Goal: Information Seeking & Learning: Find contact information

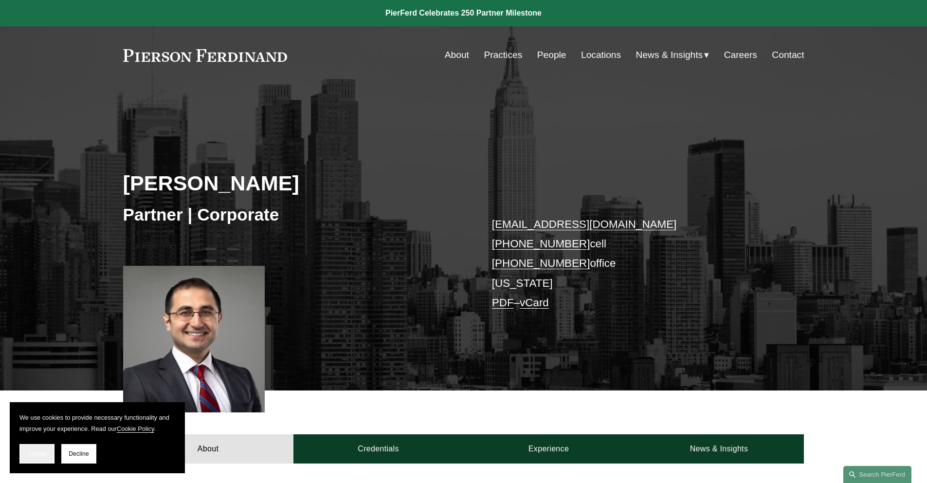
click at [38, 457] on button "Accept" at bounding box center [36, 453] width 35 height 19
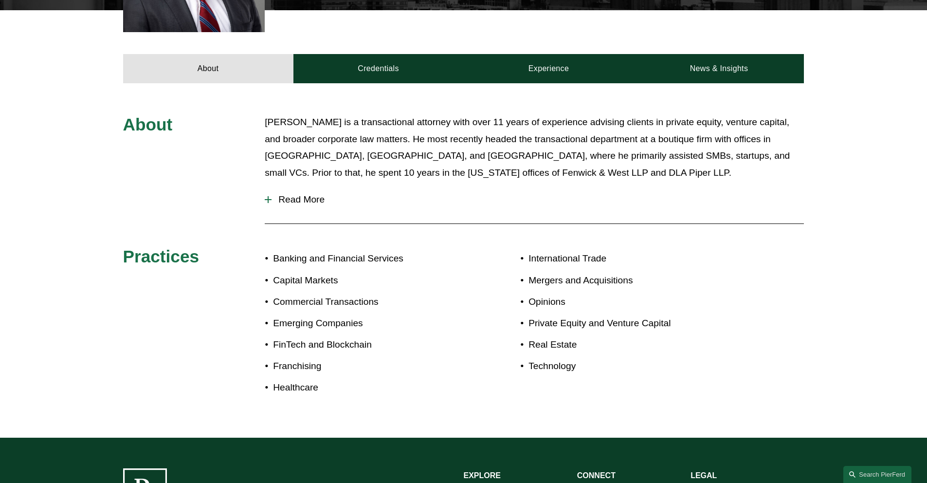
scroll to position [379, 0]
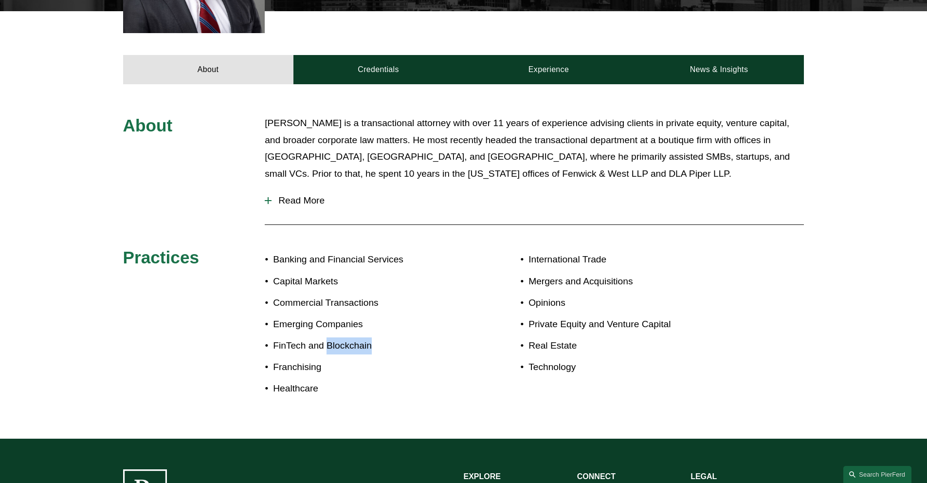
drag, startPoint x: 327, startPoint y: 346, endPoint x: 373, endPoint y: 343, distance: 45.3
click at [373, 343] on p "FinTech and Blockchain" at bounding box center [368, 345] width 190 height 17
click at [377, 365] on p "Franchising" at bounding box center [368, 366] width 190 height 17
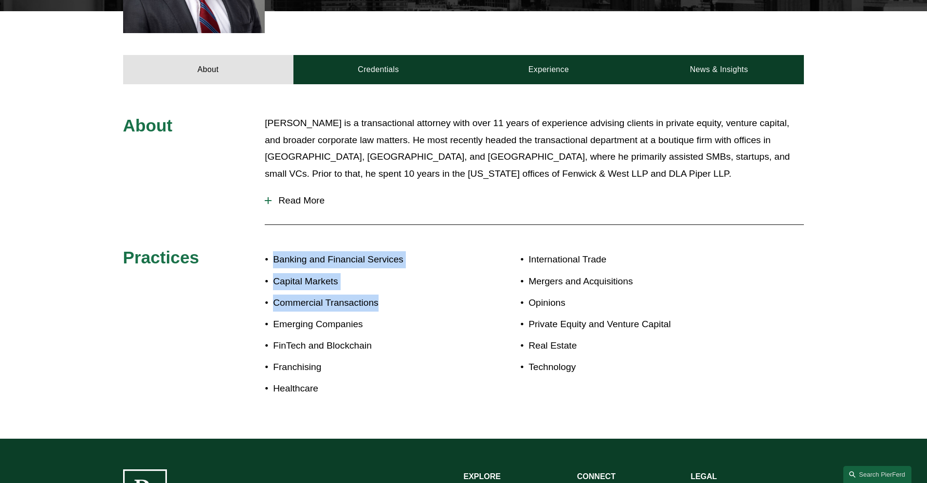
drag, startPoint x: 272, startPoint y: 260, endPoint x: 406, endPoint y: 302, distance: 139.7
click at [406, 303] on ul "Banking and Financial Services Capital Markets Commercial Transactions Emerging…" at bounding box center [364, 324] width 198 height 146
click at [406, 302] on p "Commercial Transactions" at bounding box center [368, 302] width 190 height 17
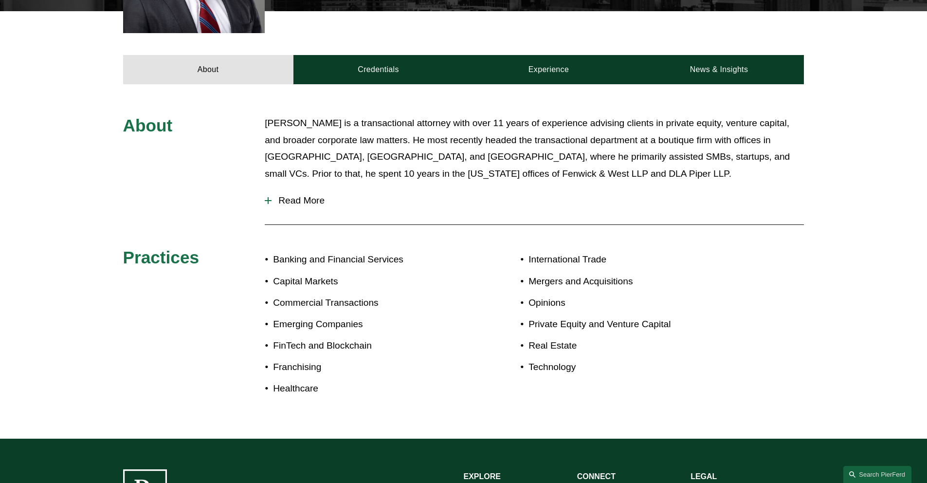
click at [304, 198] on span "Read More" at bounding box center [537, 200] width 532 height 11
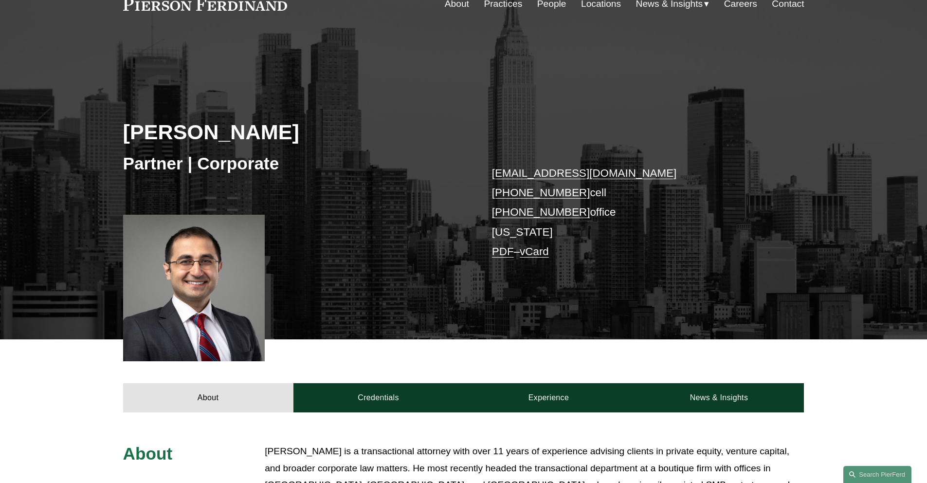
scroll to position [0, 0]
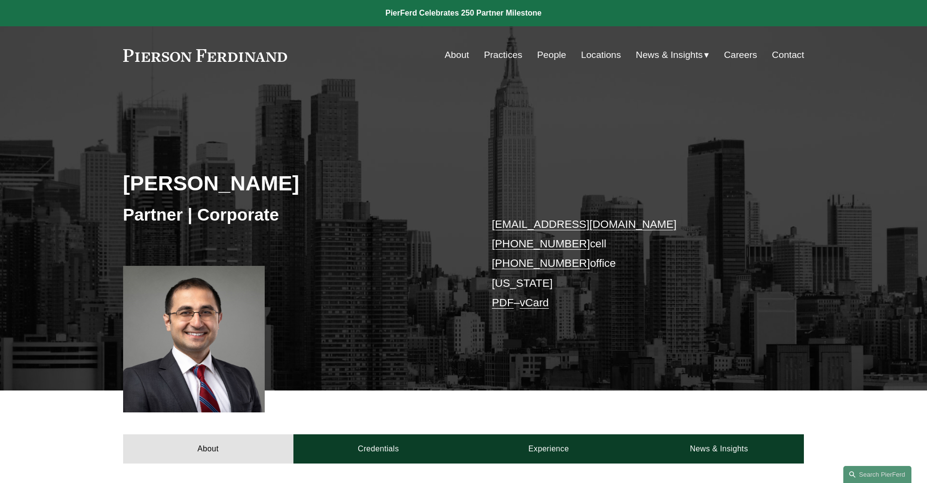
click at [607, 57] on link "Locations" at bounding box center [601, 55] width 40 height 18
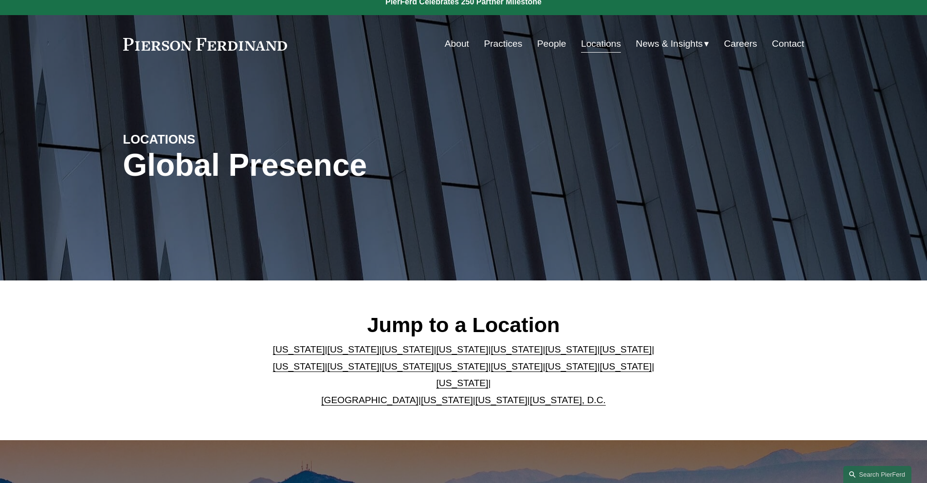
scroll to position [12, 0]
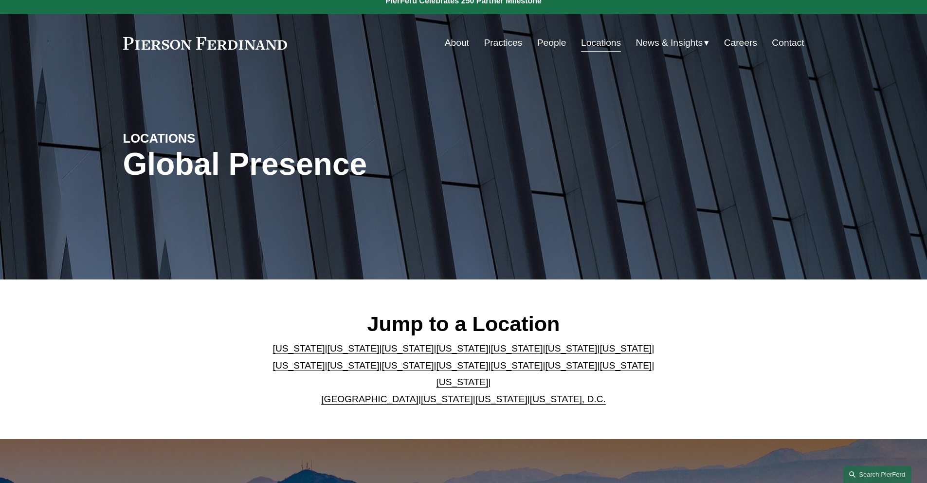
click at [429, 394] on link "Virginia" at bounding box center [447, 399] width 52 height 10
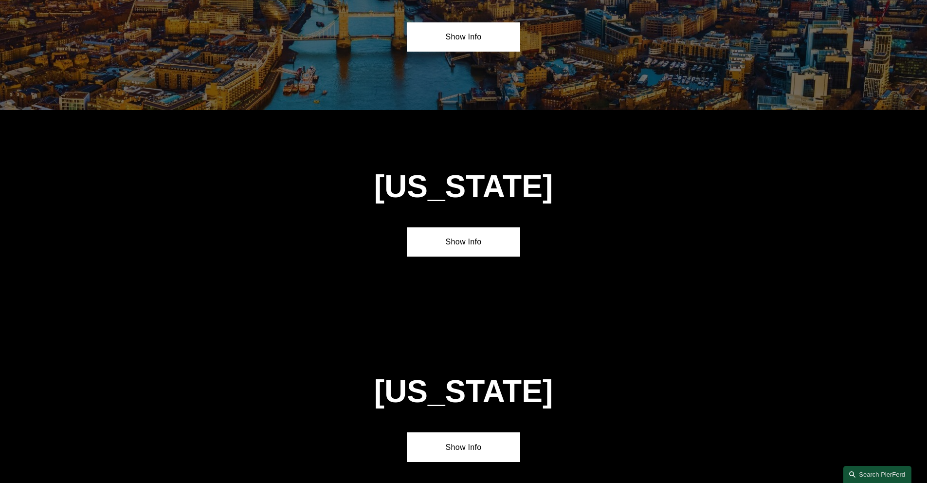
scroll to position [3730, 0]
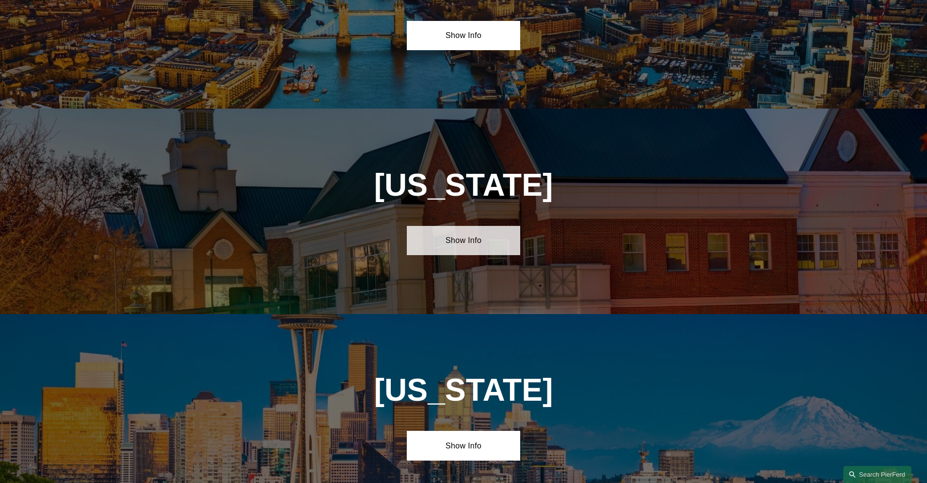
click at [462, 226] on link "Show Info" at bounding box center [463, 240] width 113 height 29
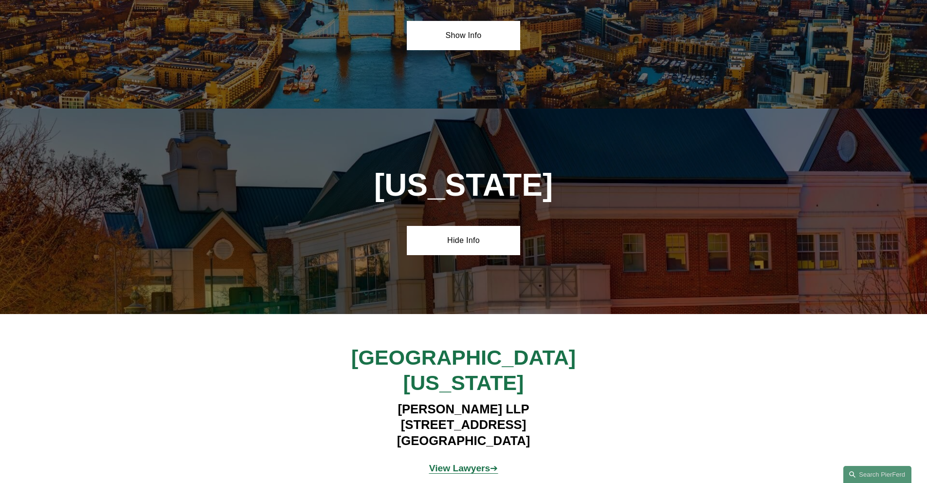
click at [466, 463] on strong "View Lawyers" at bounding box center [459, 468] width 61 height 10
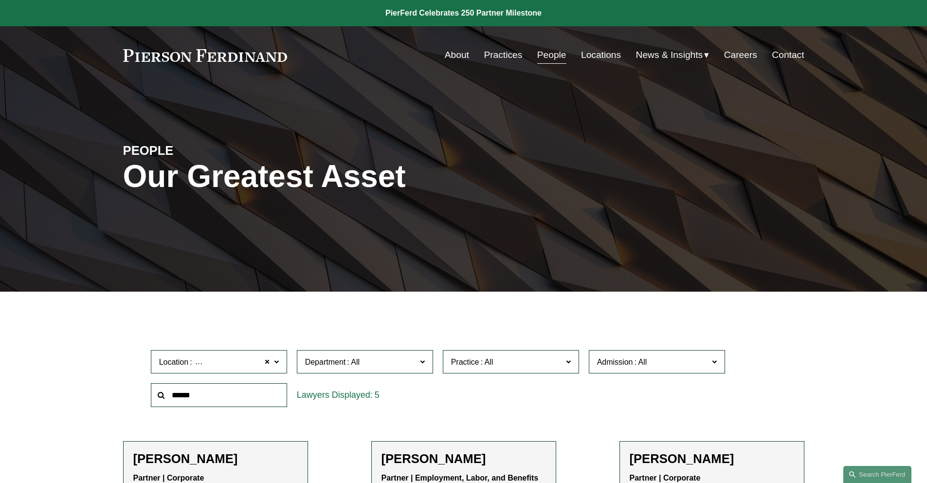
click at [276, 365] on span at bounding box center [275, 361] width 5 height 13
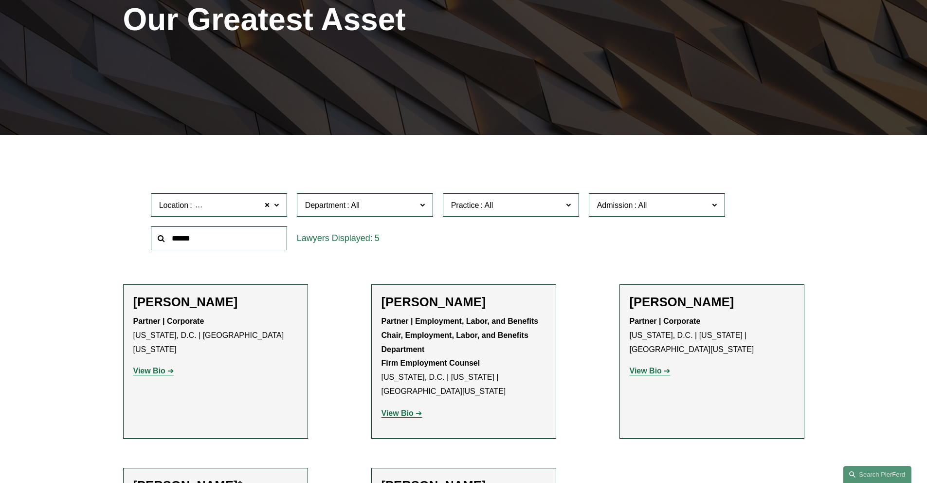
scroll to position [305, 0]
click at [0, 0] on link "New York" at bounding box center [0, 0] width 0 height 0
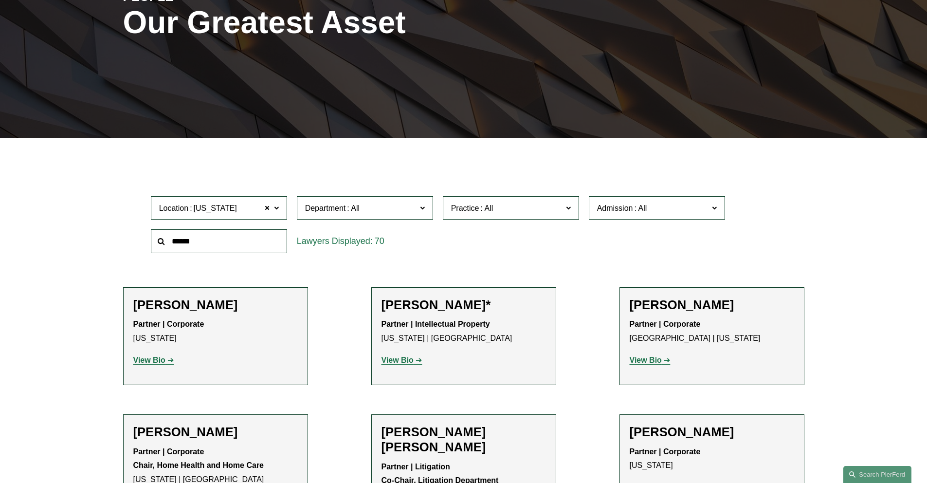
scroll to position [156, 0]
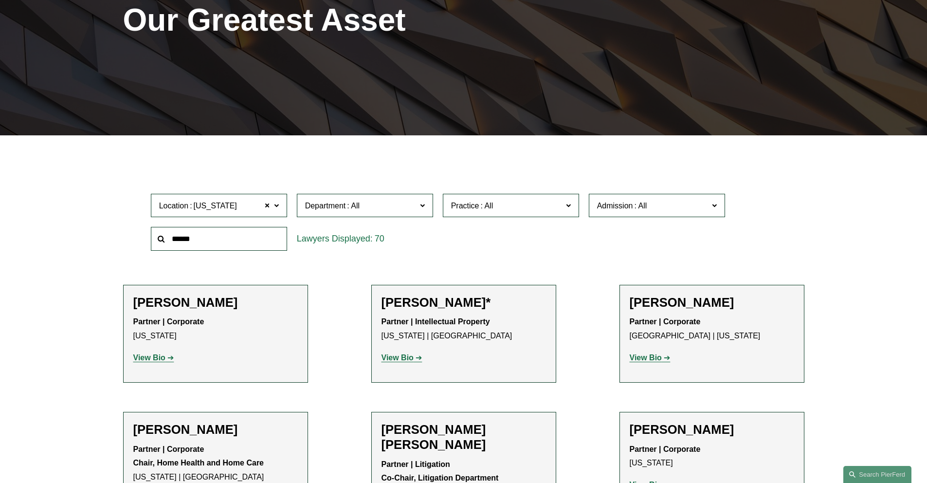
click at [406, 213] on label "Department" at bounding box center [365, 206] width 136 height 24
click at [495, 237] on div "Location New York New York All Atlanta Austin Boston Charlotte Chicago Cincinna…" at bounding box center [463, 222] width 635 height 67
click at [0, 0] on link "Litigation" at bounding box center [0, 0] width 0 height 0
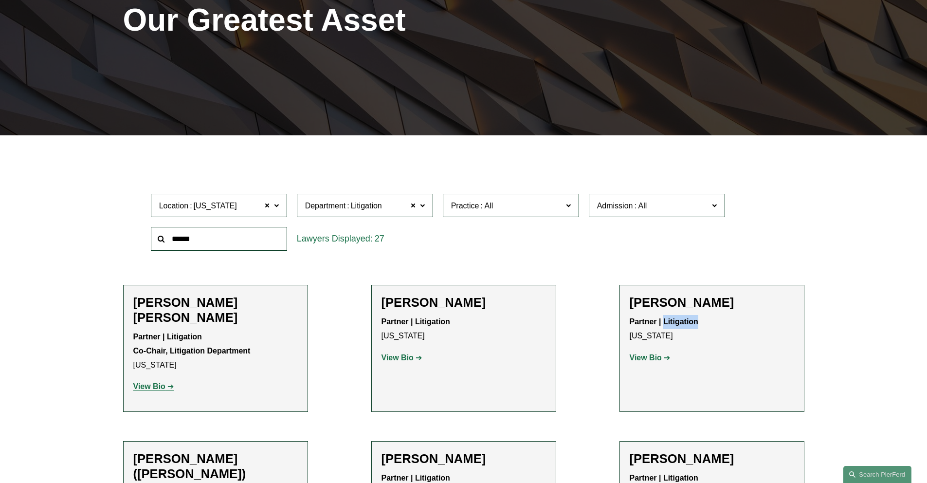
drag, startPoint x: 705, startPoint y: 322, endPoint x: 665, endPoint y: 325, distance: 40.0
click at [665, 325] on p "Partner | Litigation New York" at bounding box center [711, 329] width 164 height 28
copy strong "Litigation"
click at [655, 359] on strong "View Bio" at bounding box center [645, 357] width 32 height 8
click at [160, 382] on strong "View Bio" at bounding box center [149, 386] width 32 height 8
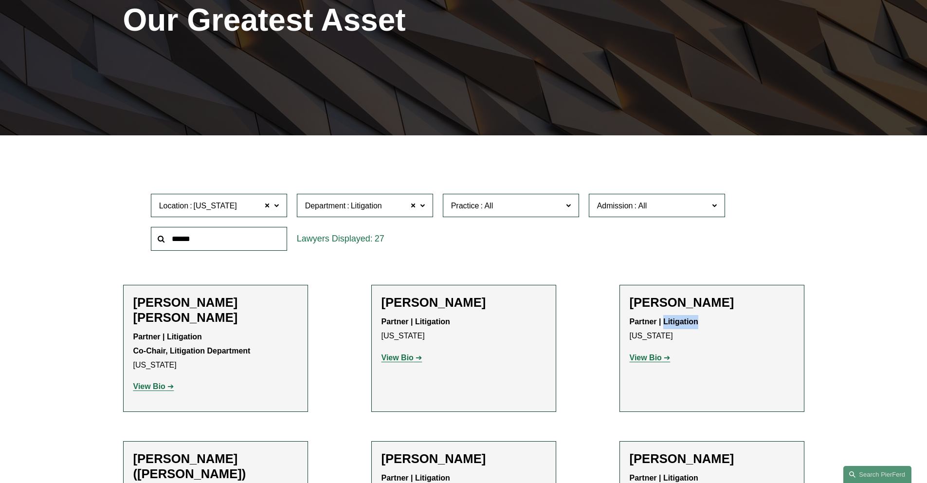
click at [392, 210] on span "Department Litigation" at bounding box center [360, 205] width 111 height 13
click at [0, 0] on link "Corporate" at bounding box center [0, 0] width 0 height 0
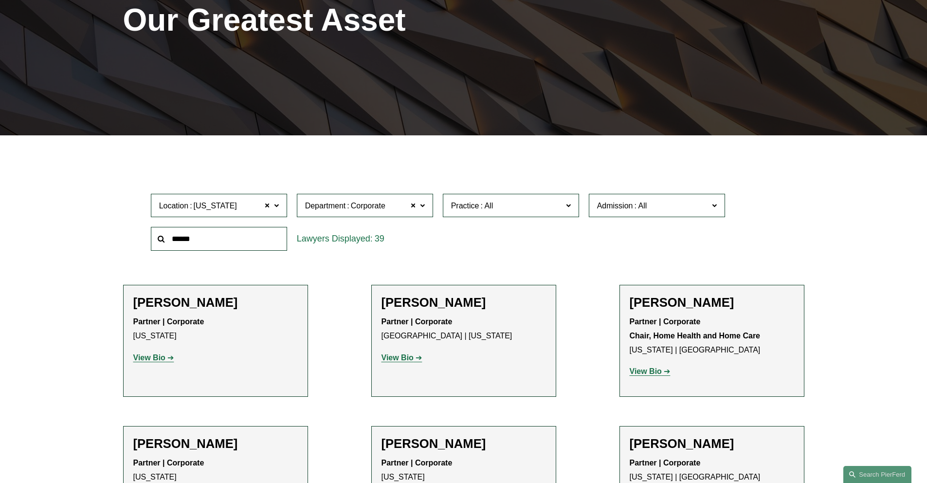
click at [151, 357] on strong "View Bio" at bounding box center [149, 357] width 32 height 8
click at [647, 373] on strong "View Bio" at bounding box center [645, 371] width 32 height 8
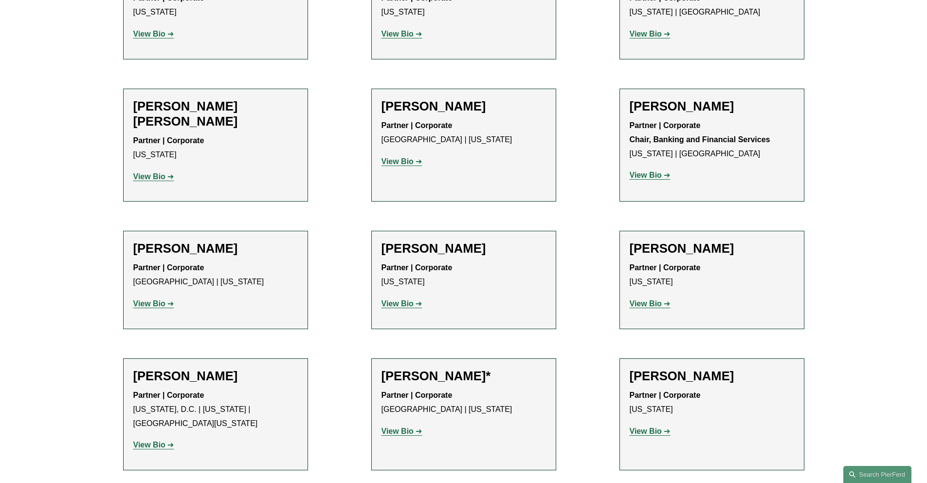
scroll to position [623, 0]
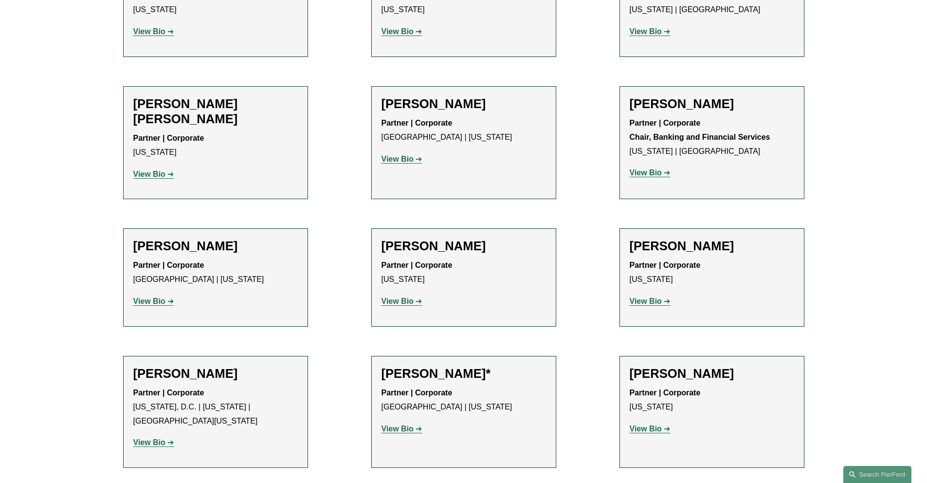
click at [651, 303] on strong "View Bio" at bounding box center [645, 301] width 32 height 8
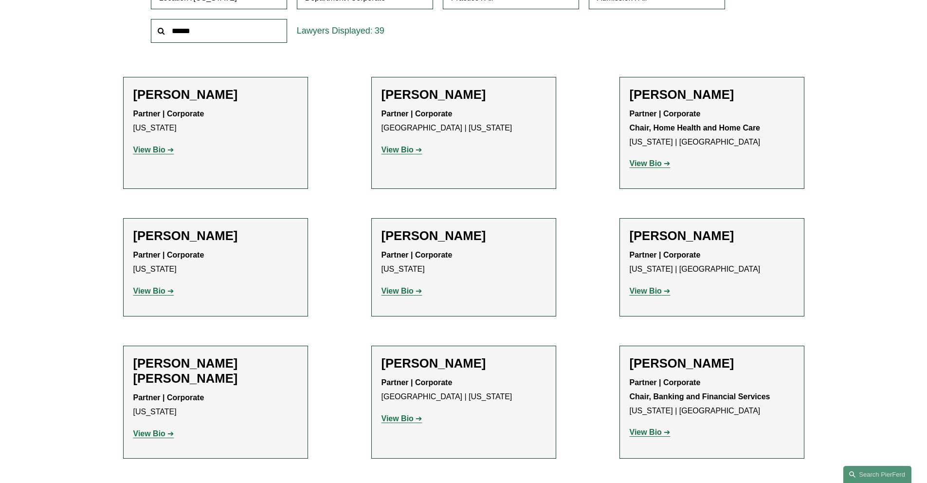
scroll to position [0, 0]
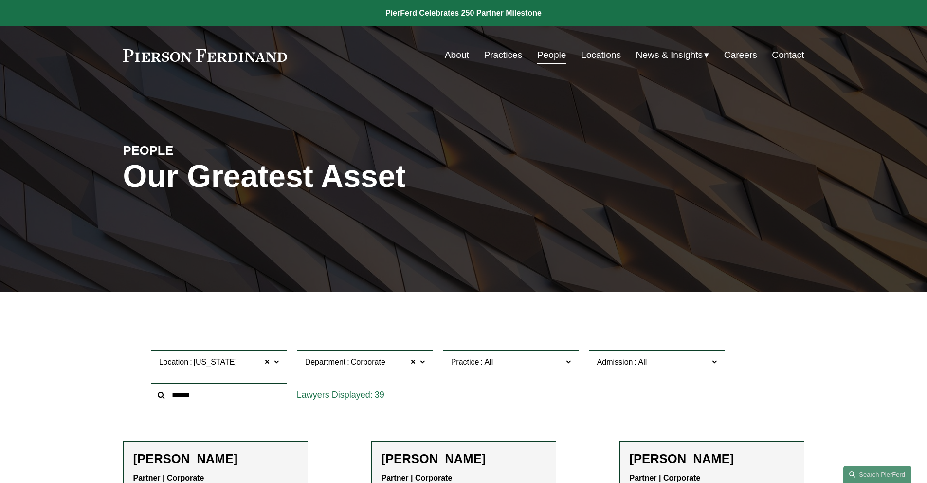
drag, startPoint x: 265, startPoint y: 366, endPoint x: 340, endPoint y: 377, distance: 76.3
click at [341, 377] on div "Location New York New York All Atlanta Austin Boston Charlotte Chicago Cincinna…" at bounding box center [463, 378] width 635 height 67
click at [270, 365] on span at bounding box center [268, 361] width 6 height 13
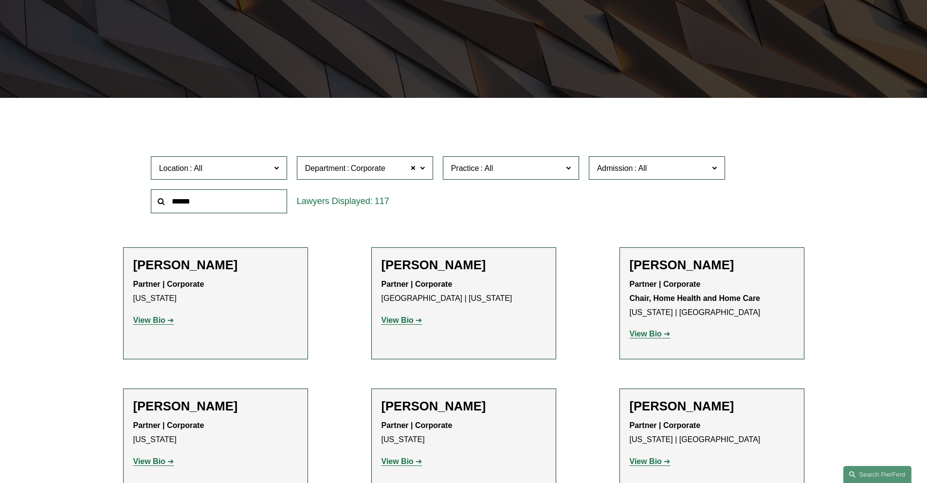
scroll to position [194, 0]
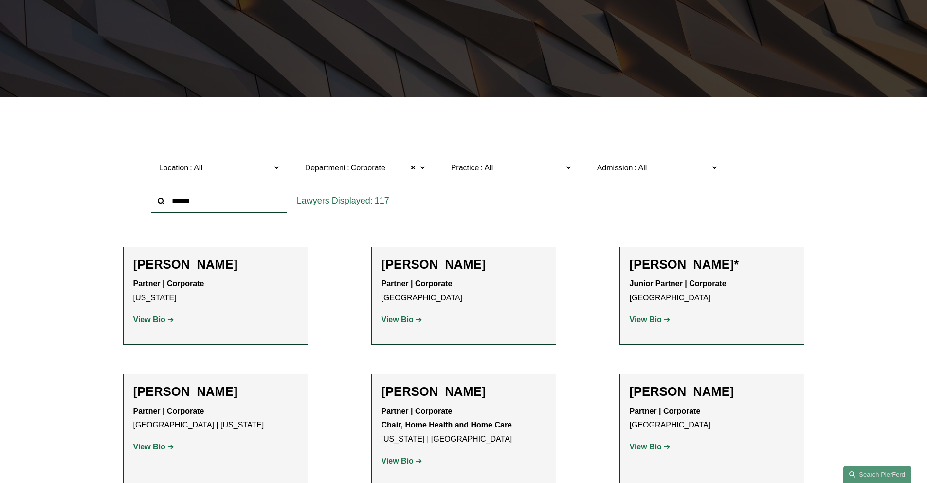
click at [274, 167] on span at bounding box center [275, 167] width 5 height 13
click at [0, 0] on link "Los Angeles" at bounding box center [0, 0] width 0 height 0
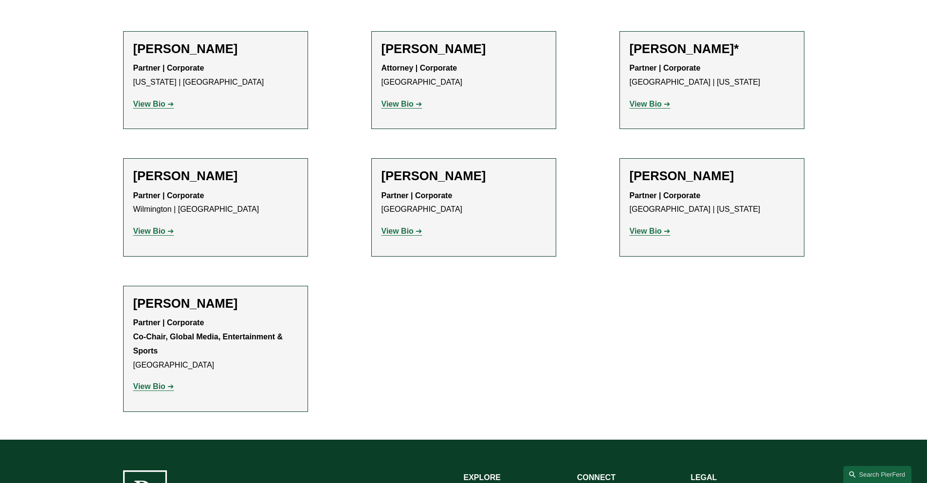
scroll to position [329, 0]
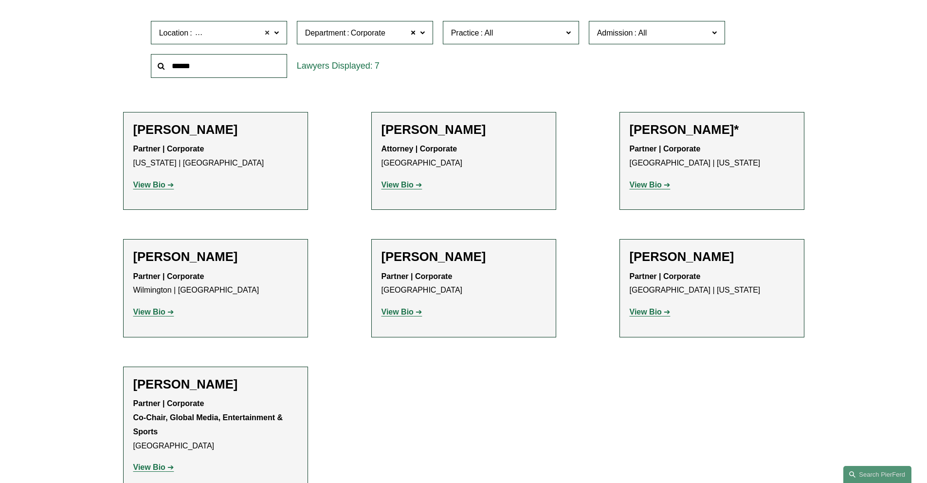
click at [265, 33] on span at bounding box center [268, 32] width 6 height 13
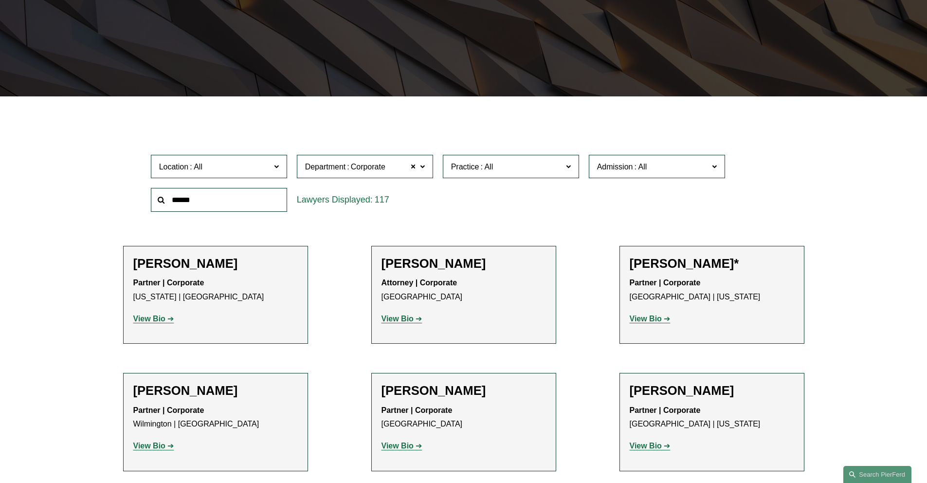
scroll to position [194, 0]
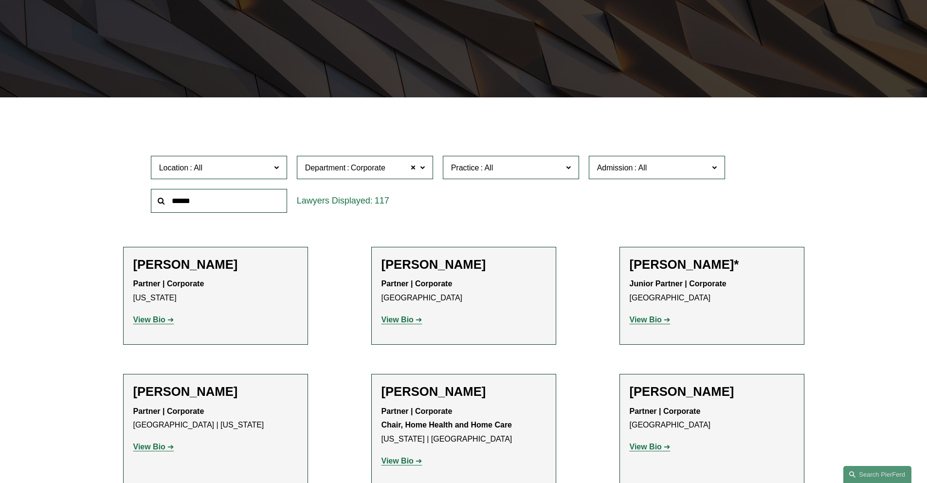
click at [273, 170] on label "Location" at bounding box center [219, 168] width 136 height 24
click at [0, 0] on link "Atlanta" at bounding box center [0, 0] width 0 height 0
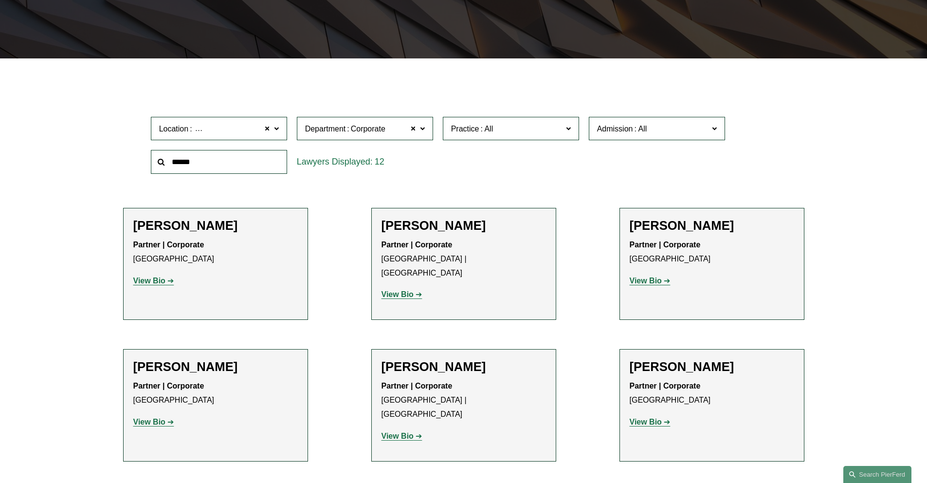
scroll to position [183, 0]
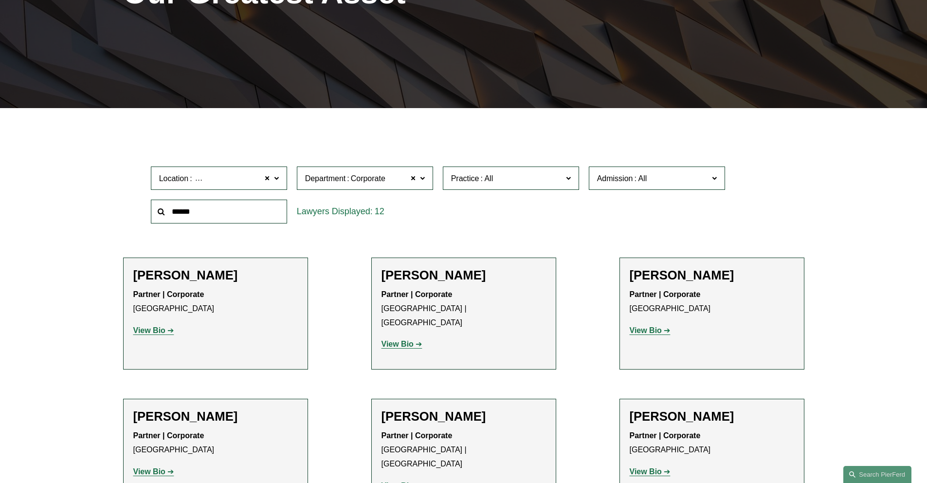
click at [274, 178] on span at bounding box center [275, 177] width 5 height 13
click at [0, 0] on link "Austin" at bounding box center [0, 0] width 0 height 0
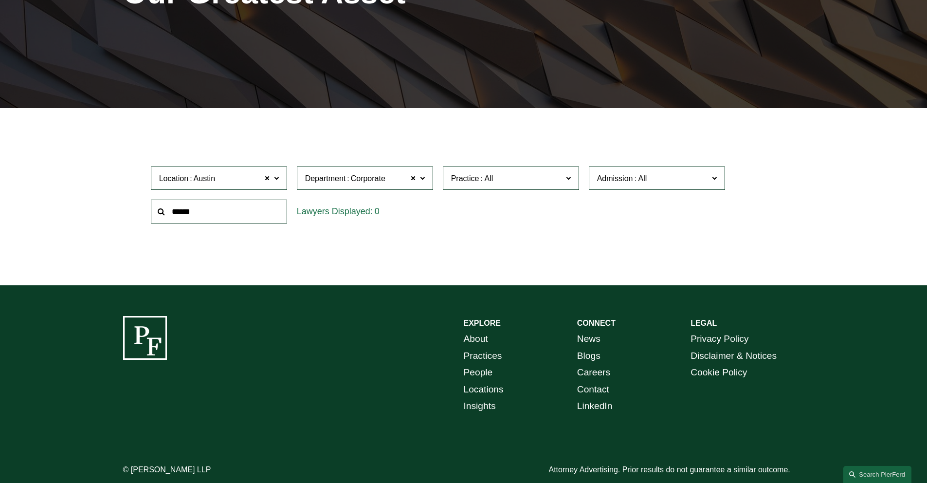
click at [340, 239] on ul "Filter Location Austin Austin All Atlanta Austin Boston Charlotte Chicago Cinci…" at bounding box center [463, 194] width 736 height 125
click at [277, 177] on span at bounding box center [275, 177] width 5 height 13
click at [0, 0] on link "Boston" at bounding box center [0, 0] width 0 height 0
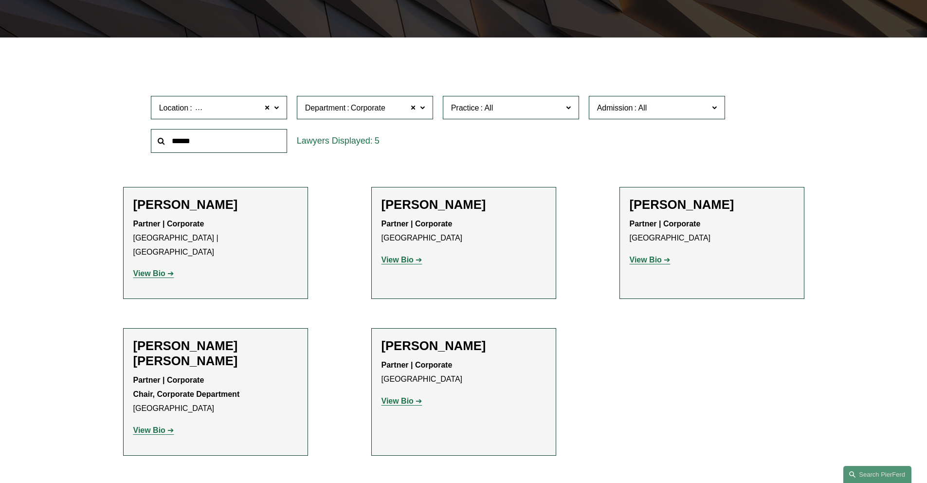
scroll to position [143, 0]
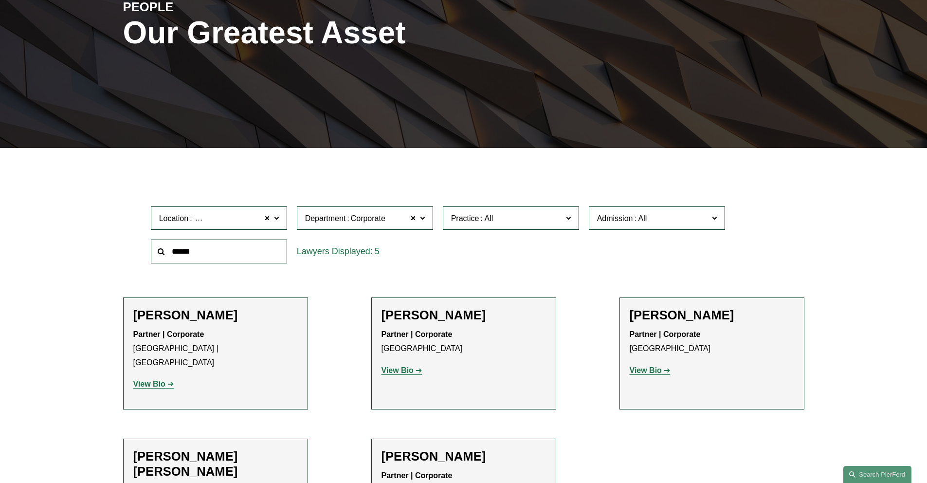
click at [275, 220] on span at bounding box center [275, 217] width 5 height 13
click at [0, 0] on link "Charlotte" at bounding box center [0, 0] width 0 height 0
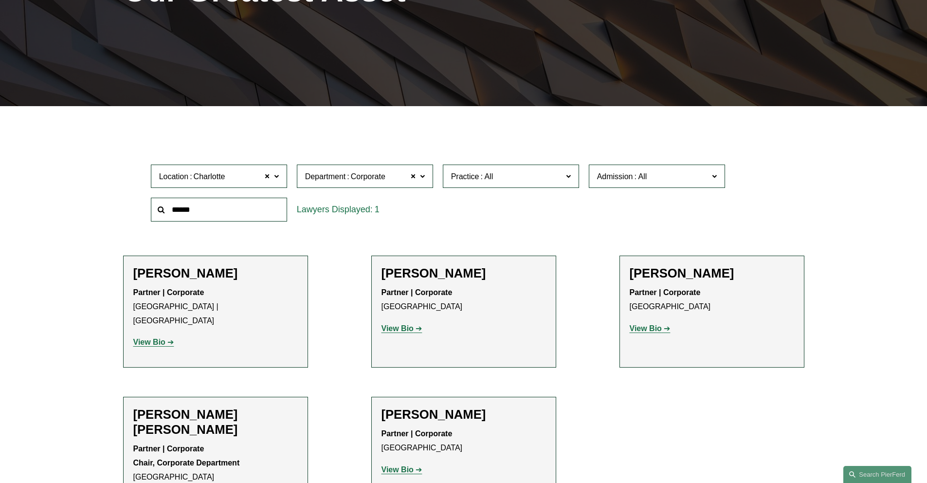
scroll to position [194, 0]
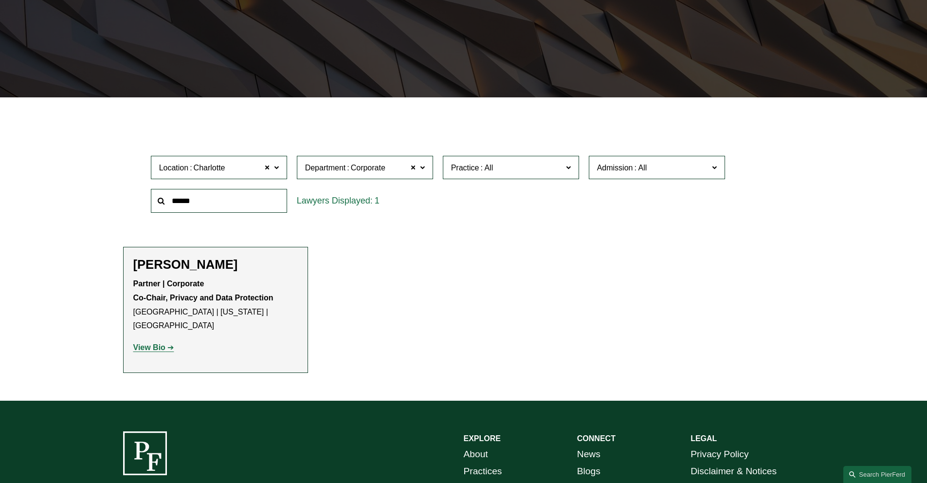
click at [157, 343] on strong "View Bio" at bounding box center [149, 347] width 32 height 8
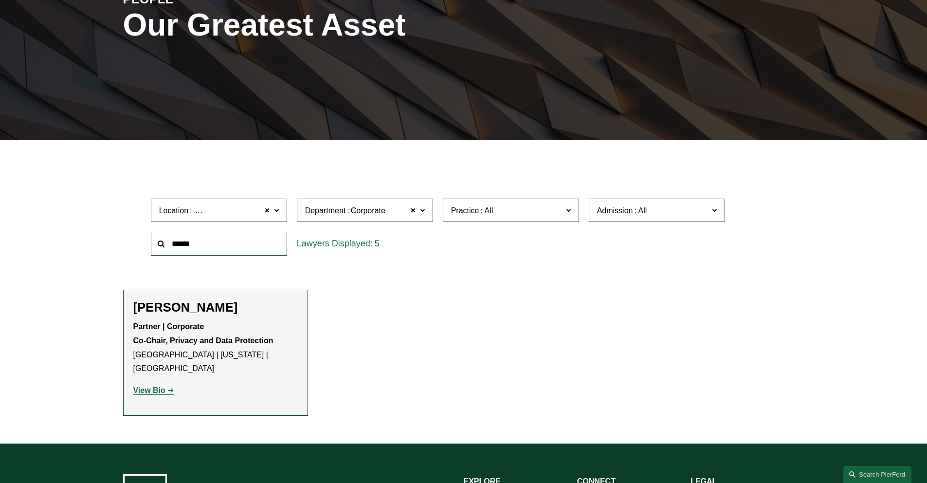
scroll to position [143, 0]
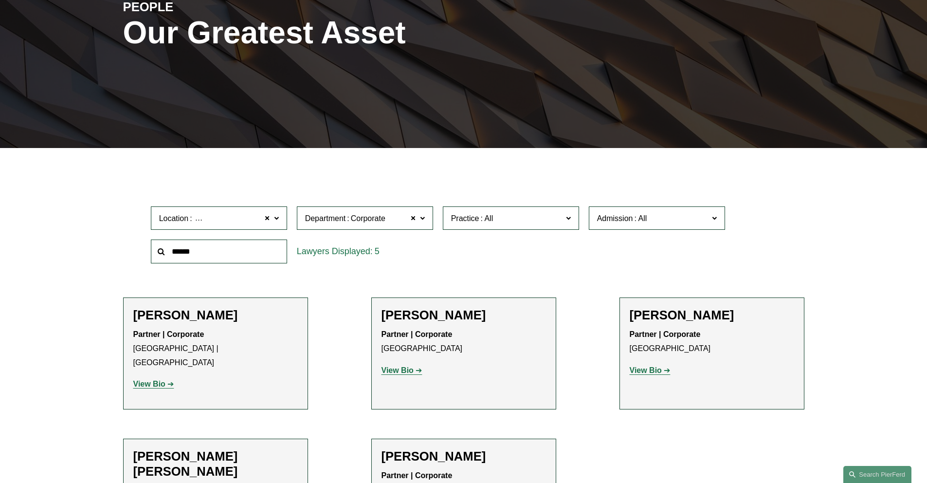
click at [275, 218] on span at bounding box center [275, 217] width 5 height 13
click at [0, 0] on link "Chicago" at bounding box center [0, 0] width 0 height 0
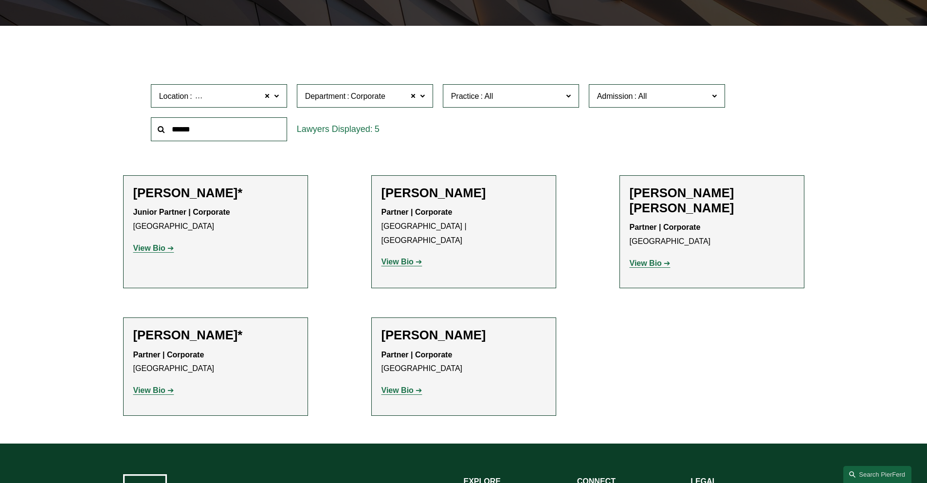
scroll to position [265, 0]
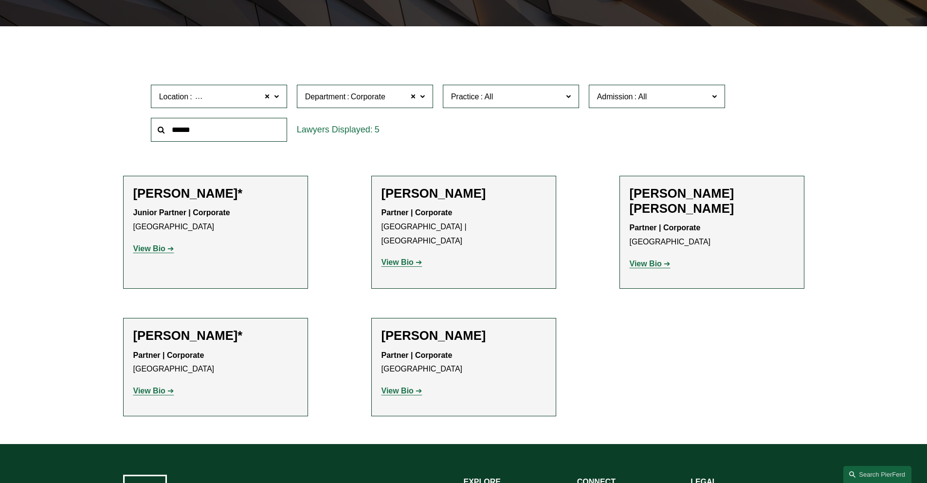
click at [155, 249] on strong "View Bio" at bounding box center [149, 248] width 32 height 8
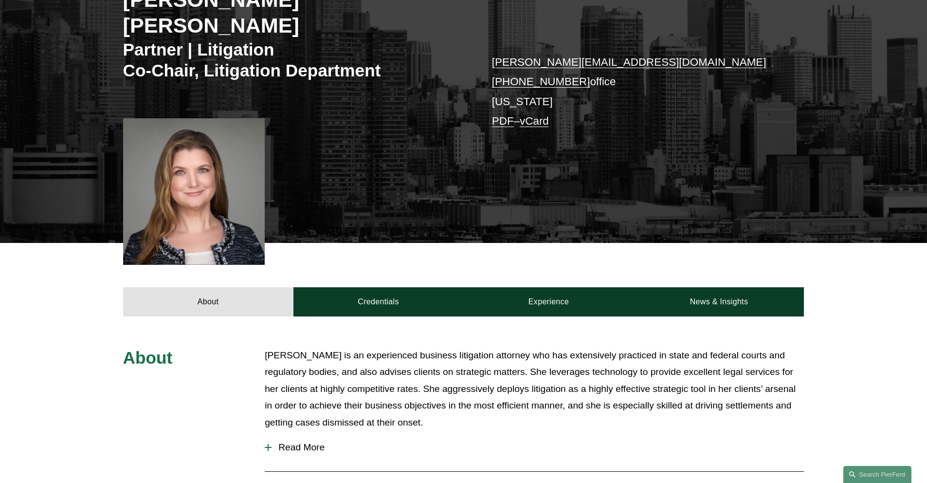
scroll to position [184, 0]
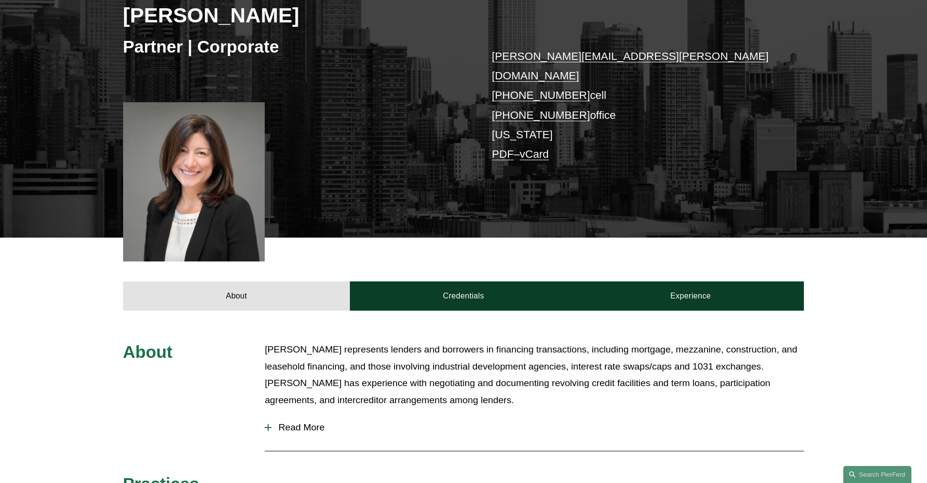
scroll to position [338, 0]
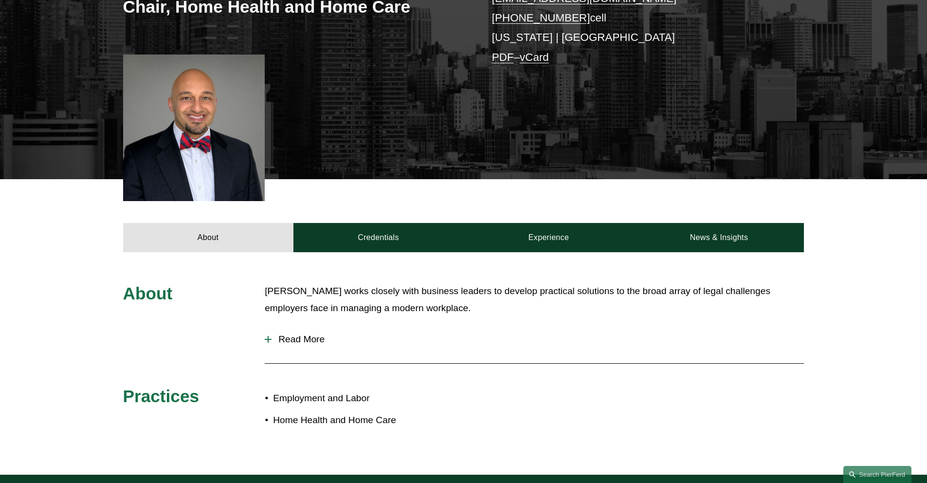
scroll to position [228, 0]
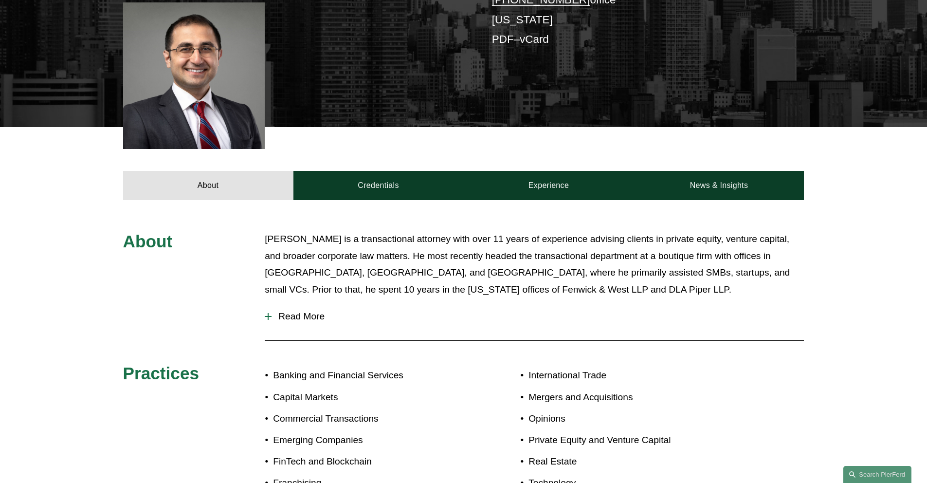
scroll to position [252, 0]
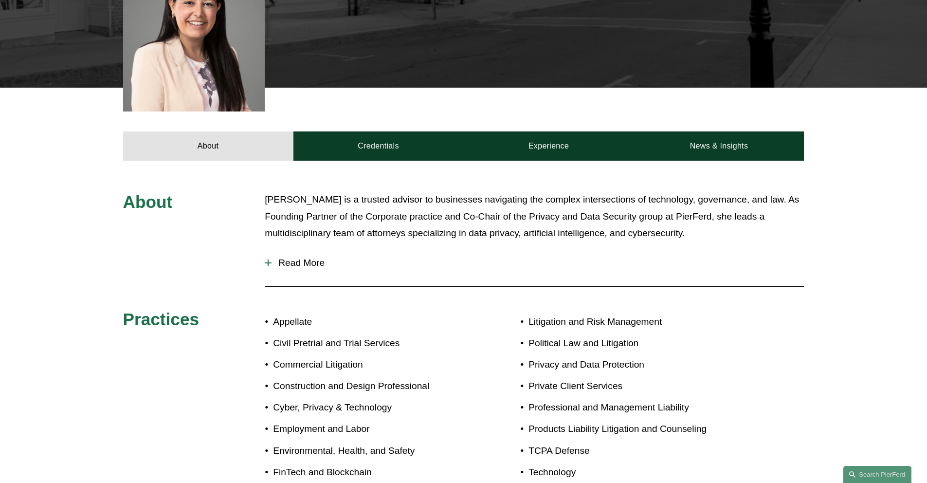
scroll to position [330, 0]
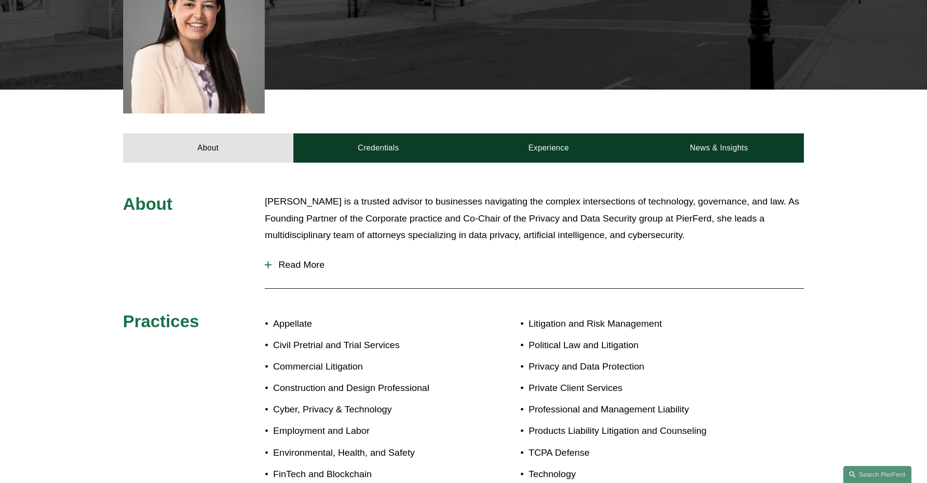
click at [290, 259] on span "Read More" at bounding box center [537, 264] width 532 height 11
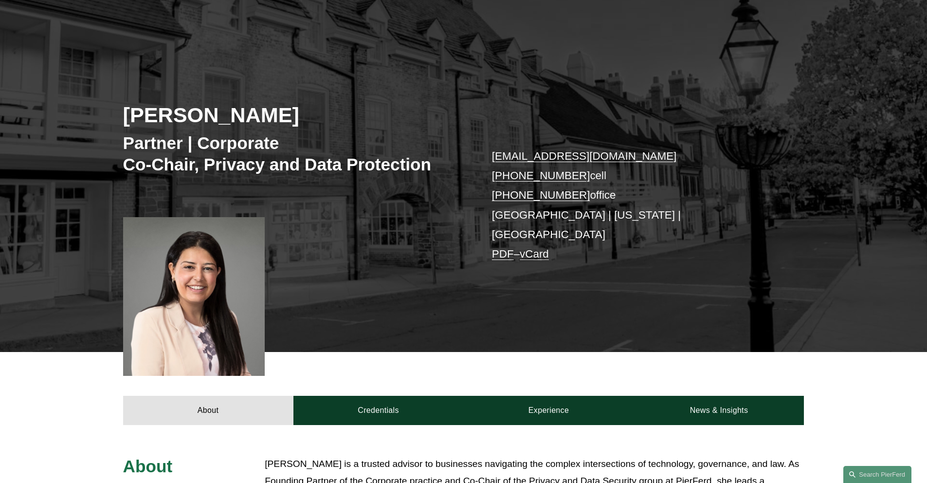
scroll to position [0, 0]
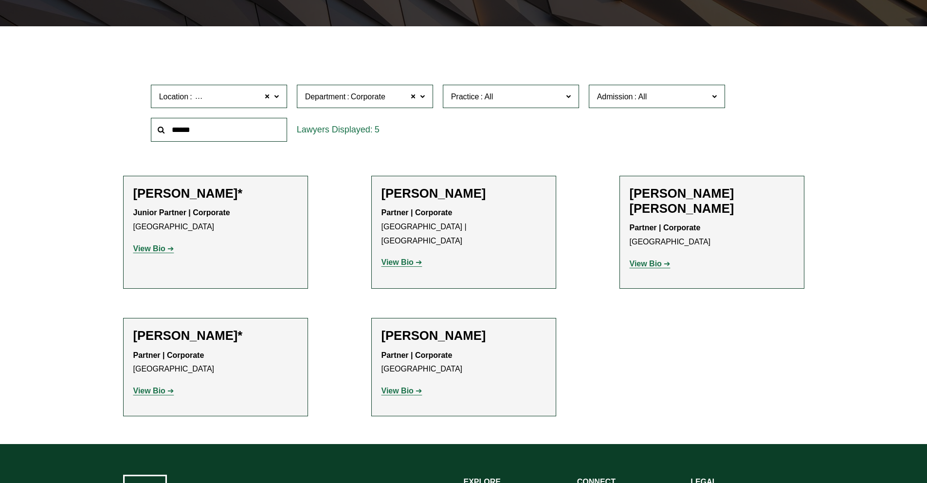
scroll to position [265, 0]
click at [274, 95] on span at bounding box center [275, 96] width 5 height 13
click at [0, 0] on link "[GEOGRAPHIC_DATA][US_STATE]" at bounding box center [0, 0] width 0 height 0
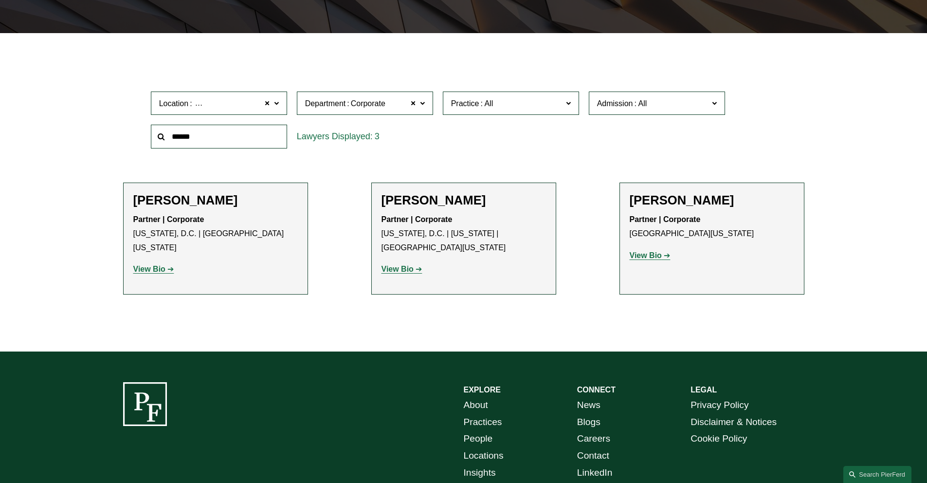
scroll to position [259, 0]
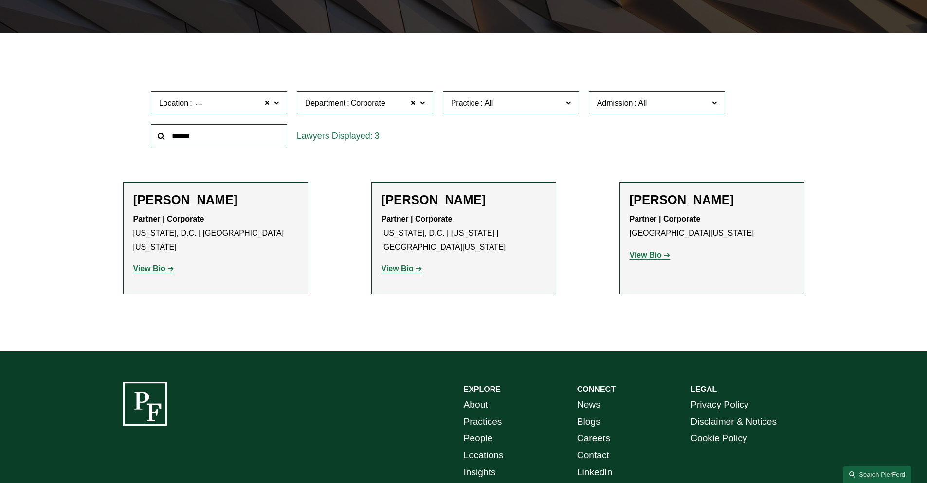
click at [651, 257] on strong "View Bio" at bounding box center [645, 255] width 32 height 8
click at [166, 264] on link "View Bio" at bounding box center [153, 268] width 41 height 8
click at [266, 106] on span at bounding box center [268, 102] width 6 height 13
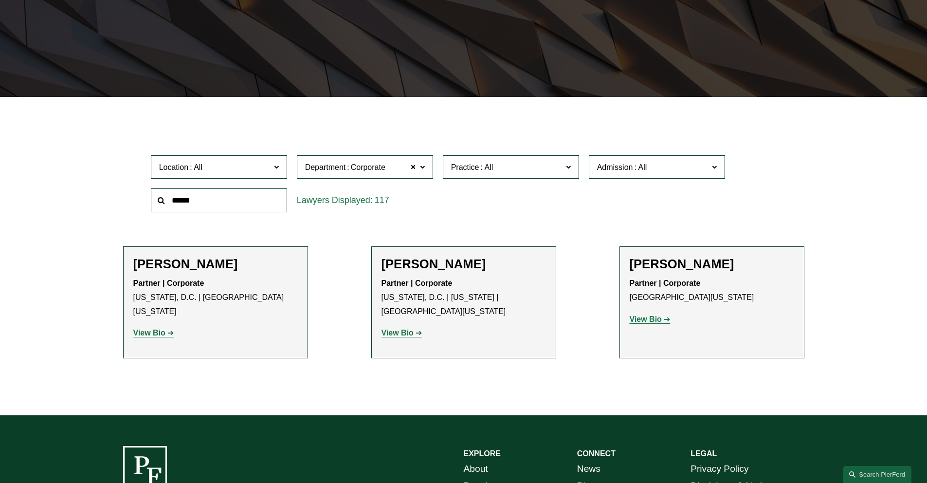
scroll to position [194, 0]
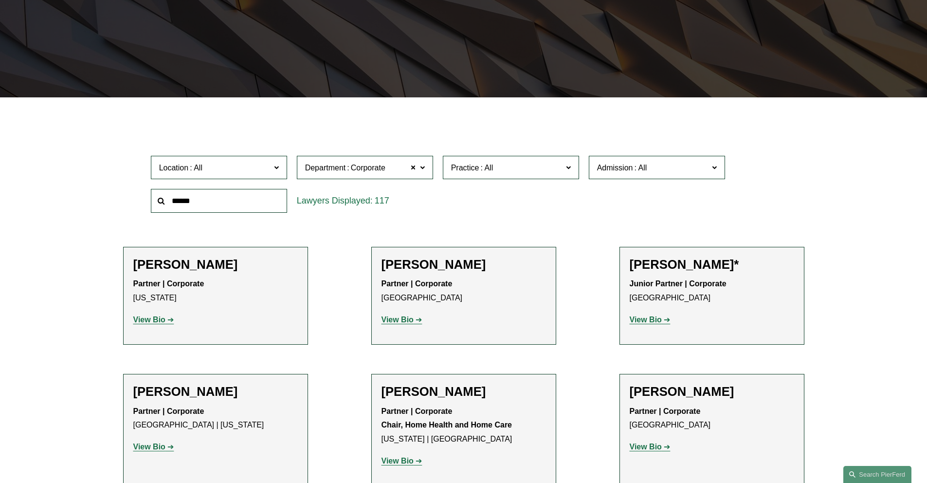
click at [275, 166] on span at bounding box center [275, 167] width 5 height 13
click at [0, 0] on link "New York" at bounding box center [0, 0] width 0 height 0
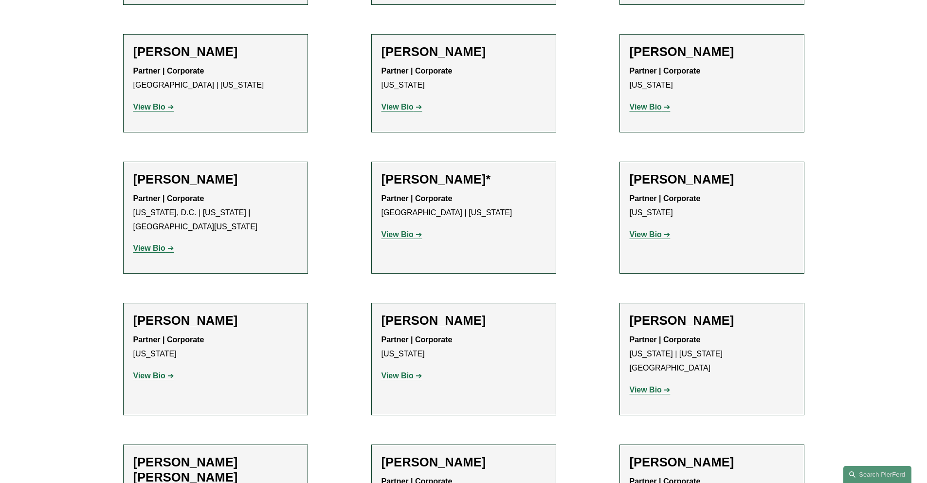
scroll to position [806, 0]
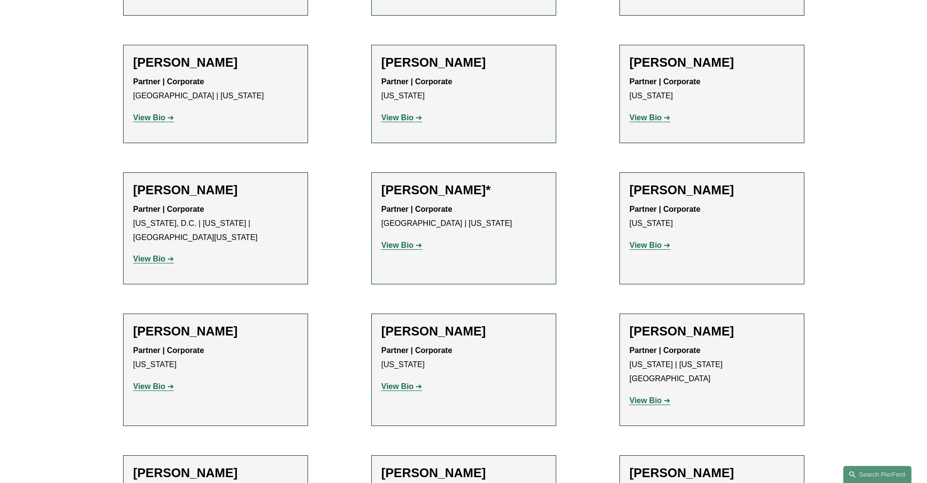
click at [640, 119] on strong "View Bio" at bounding box center [645, 117] width 32 height 8
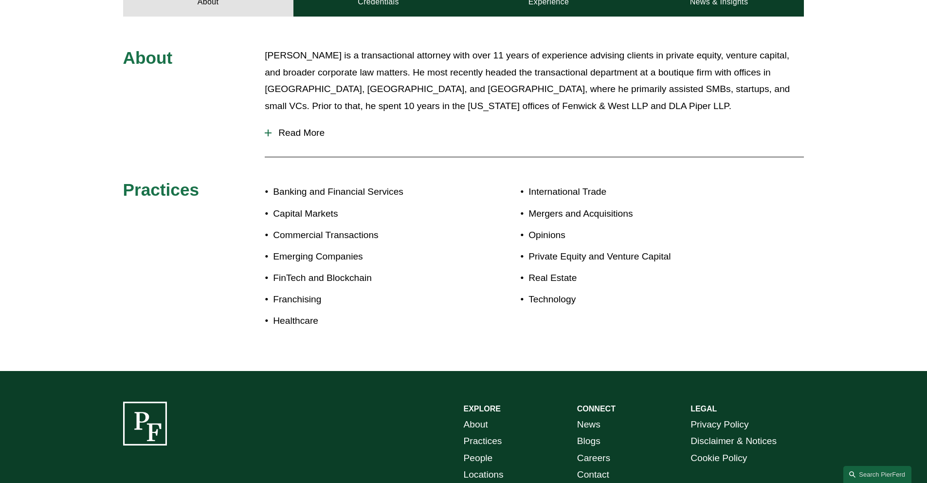
scroll to position [439, 0]
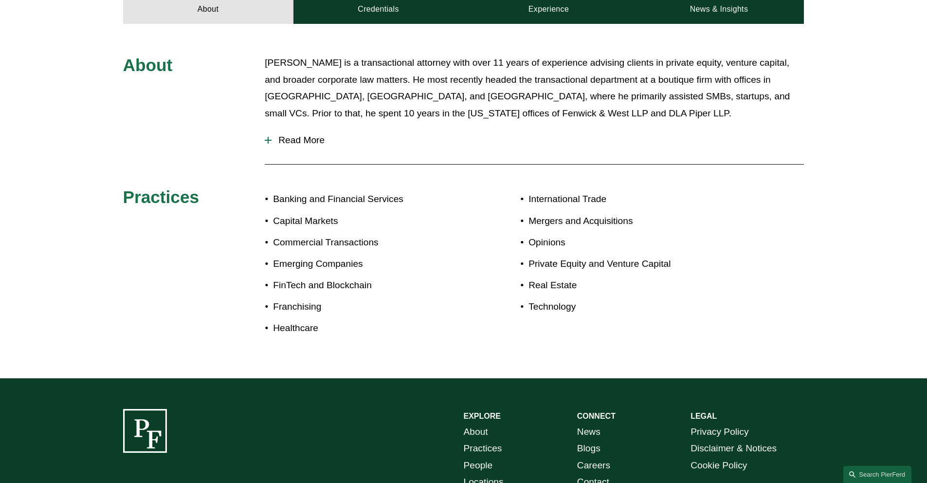
drag, startPoint x: 309, startPoint y: 146, endPoint x: 472, endPoint y: 134, distance: 163.9
click at [473, 134] on button "Read More" at bounding box center [534, 139] width 539 height 25
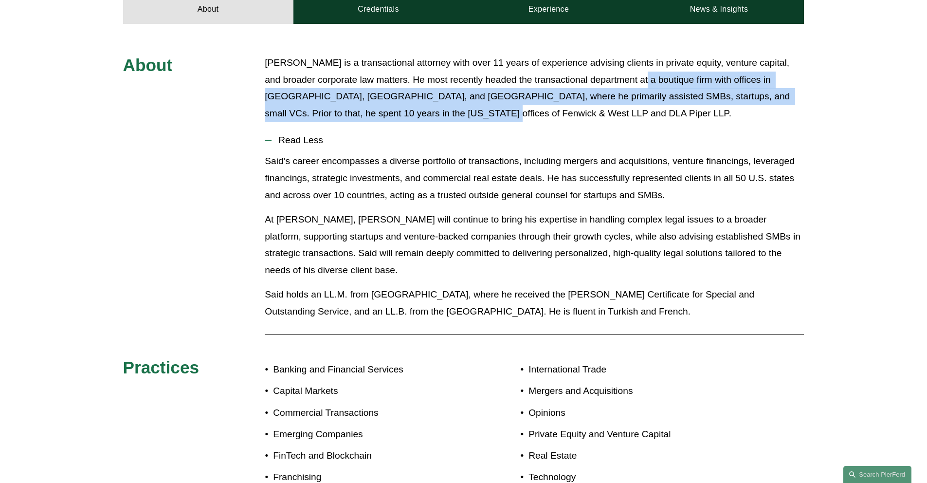
drag, startPoint x: 638, startPoint y: 80, endPoint x: 763, endPoint y: 110, distance: 128.5
click at [763, 110] on p "[PERSON_NAME] is a transactional attorney with over 11 years of experience advi…" at bounding box center [534, 87] width 539 height 67
click at [767, 131] on button "Read Less" at bounding box center [534, 139] width 539 height 25
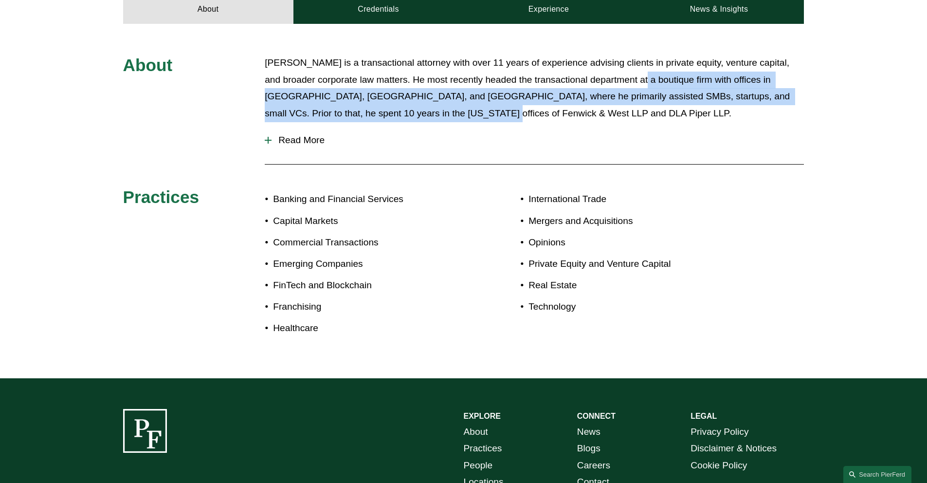
click at [323, 138] on span "Read More" at bounding box center [537, 140] width 532 height 11
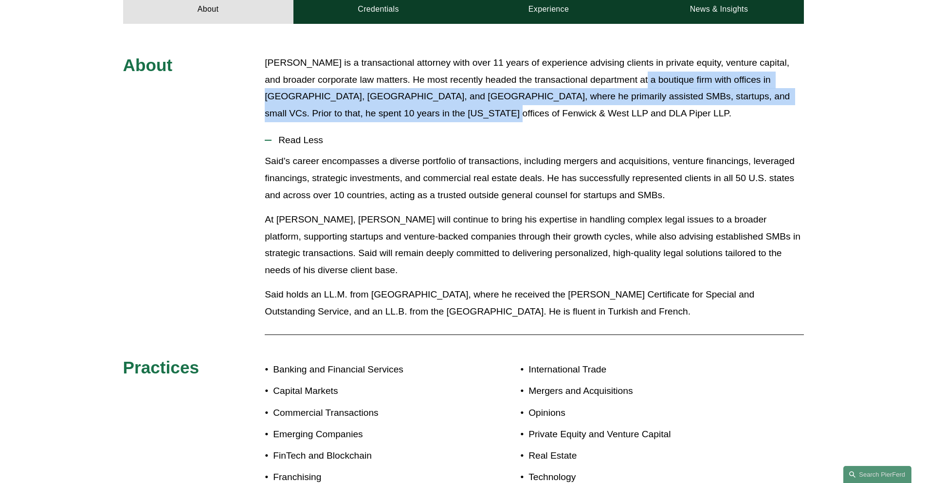
click at [544, 137] on span "Read Less" at bounding box center [537, 140] width 532 height 11
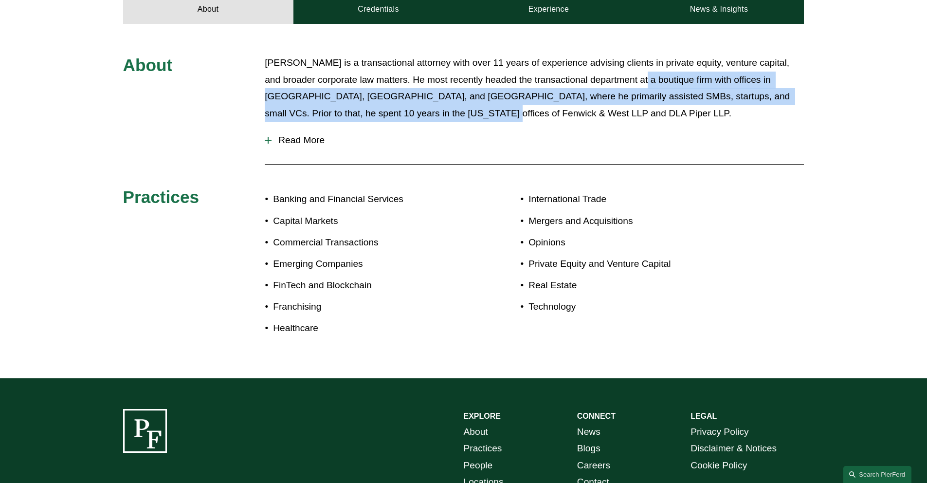
click at [544, 137] on span "Read More" at bounding box center [537, 140] width 532 height 11
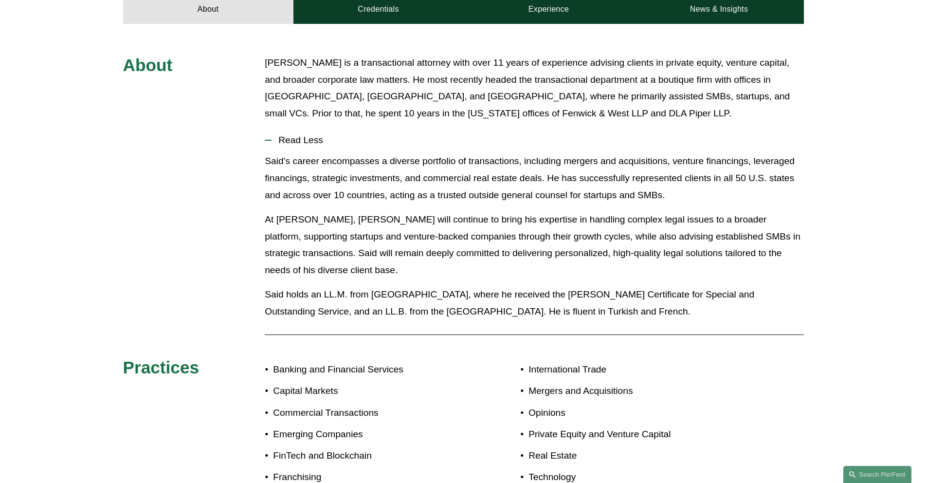
click at [485, 125] on div "[PERSON_NAME] is a transactional attorney with over 11 years of experience advi…" at bounding box center [534, 90] width 539 height 73
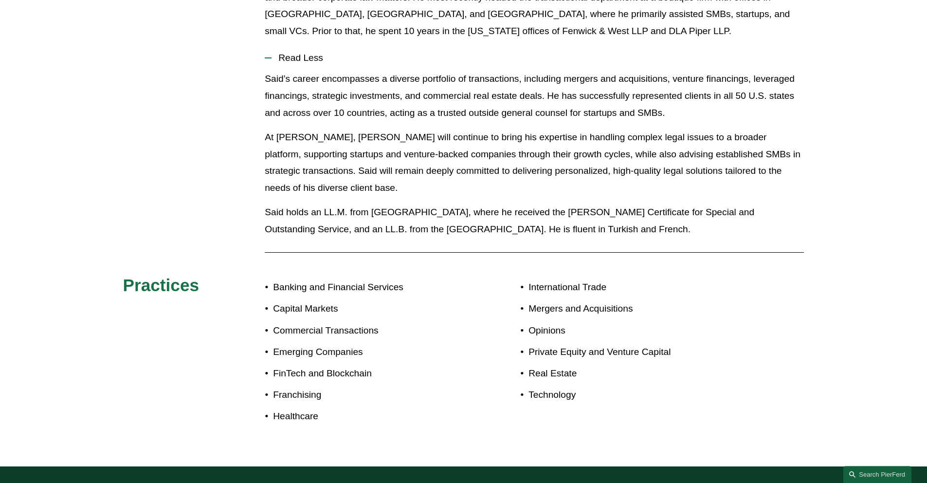
scroll to position [521, 0]
